Goal: Task Accomplishment & Management: Use online tool/utility

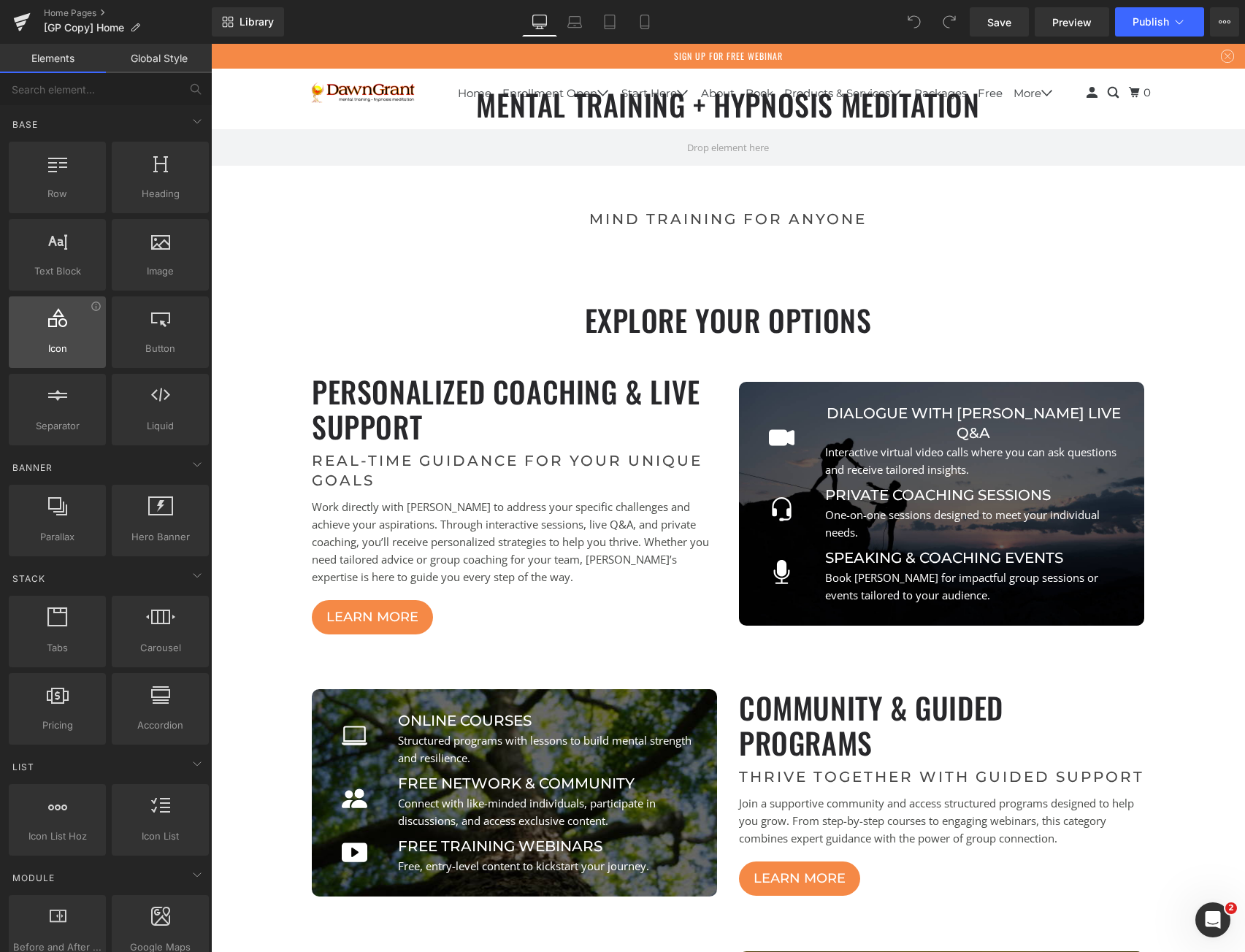
scroll to position [5818, 1023]
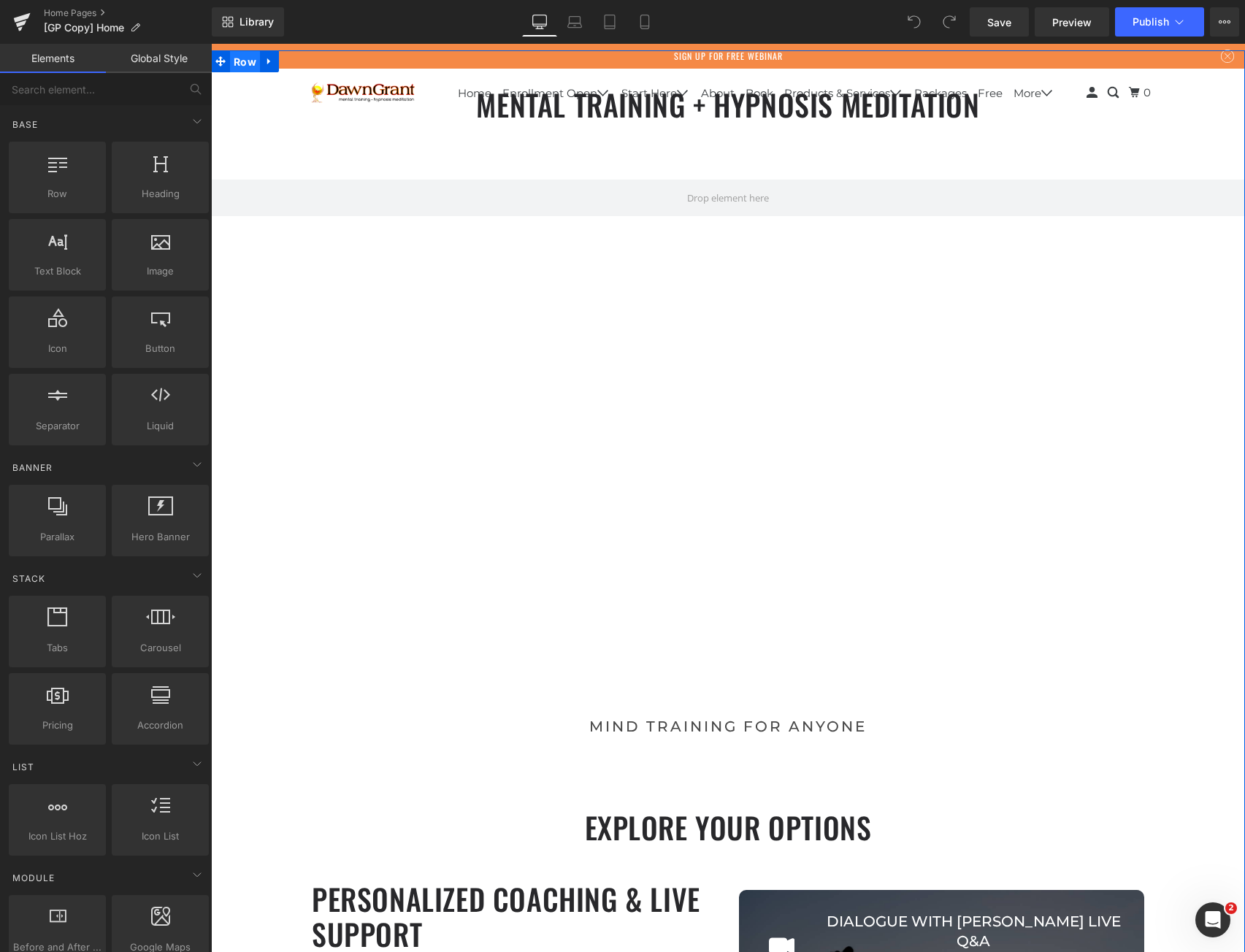
click at [236, 66] on span "Row" at bounding box center [245, 62] width 30 height 22
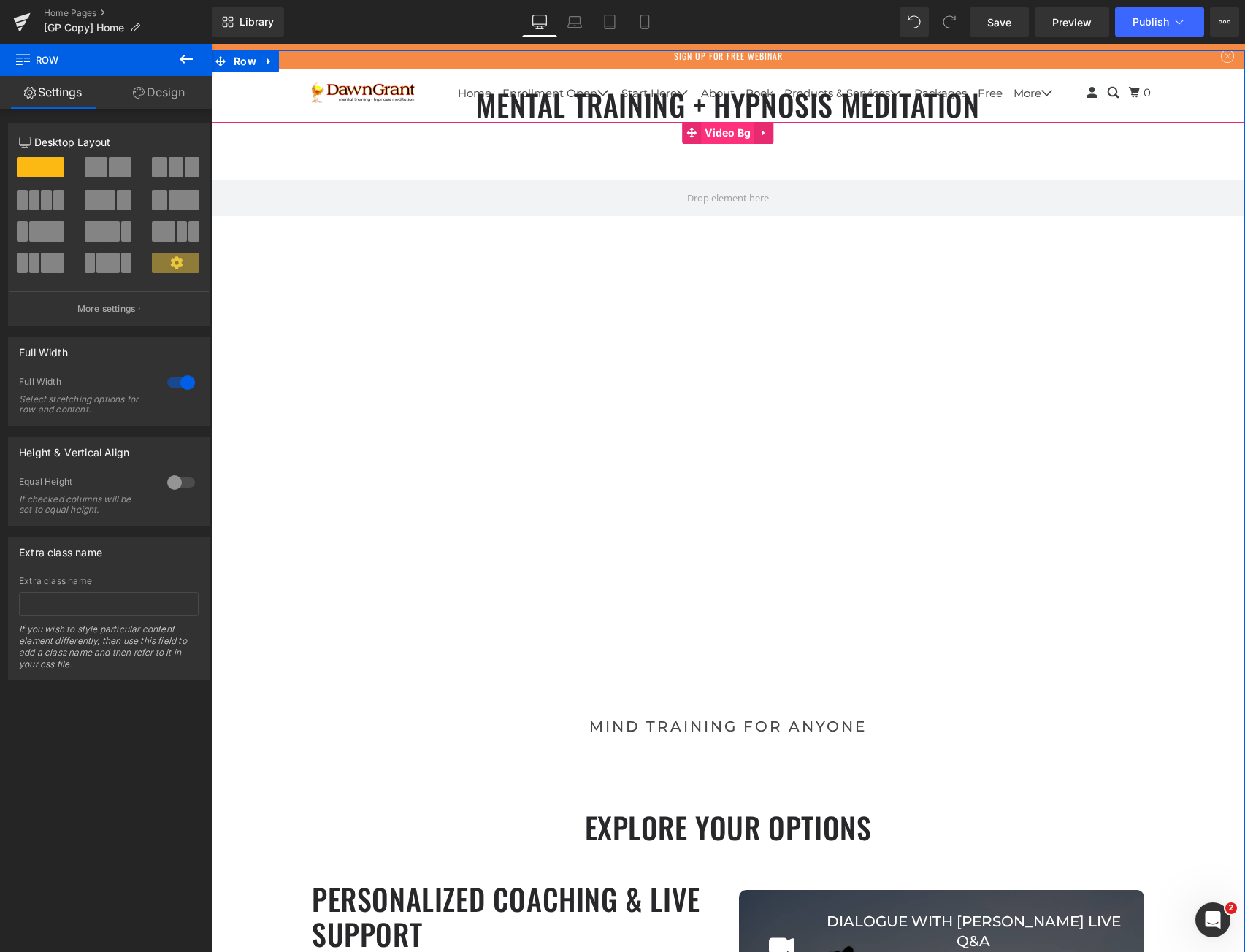
click at [729, 133] on span "Video Bg" at bounding box center [727, 133] width 53 height 22
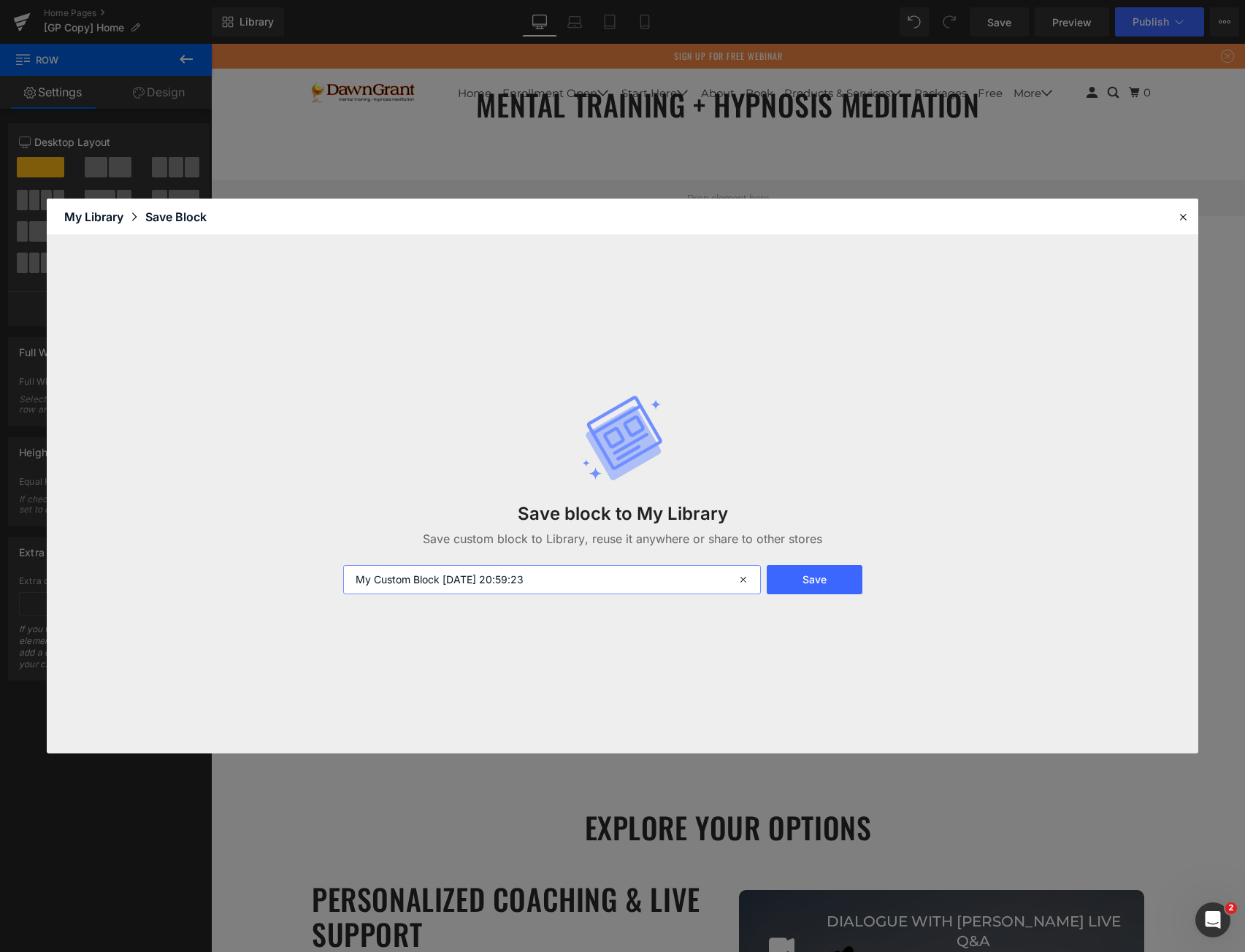
click at [383, 583] on input "My Custom Block [DATE] 20:59:23" at bounding box center [551, 580] width 417 height 29
type input "My Video BG updated [DATE] 20:59:23"
click at [824, 586] on button "Save" at bounding box center [814, 580] width 95 height 29
